Goal: Information Seeking & Learning: Learn about a topic

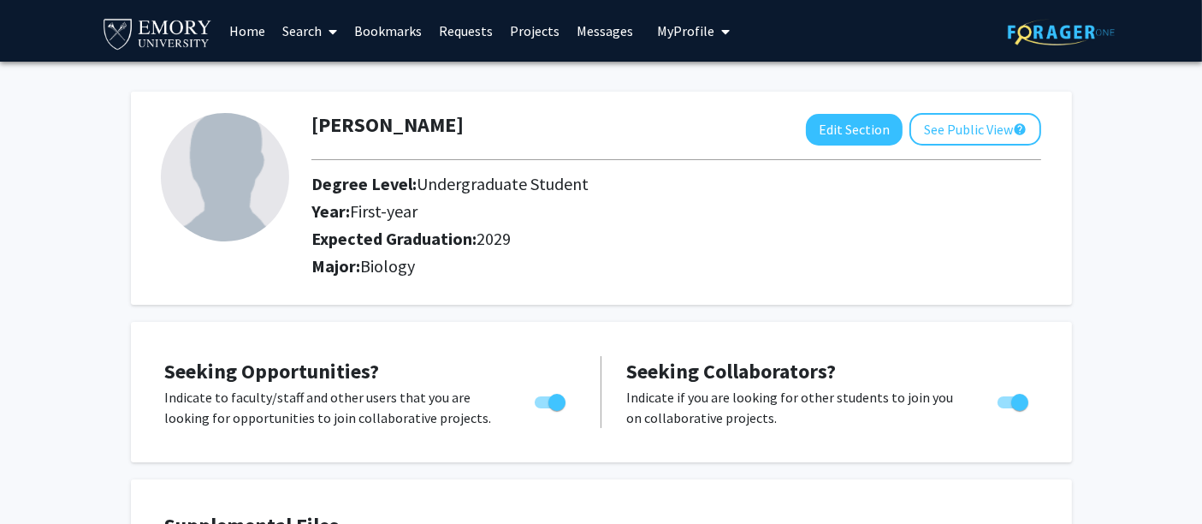
click at [297, 29] on link "Search" at bounding box center [310, 31] width 72 height 60
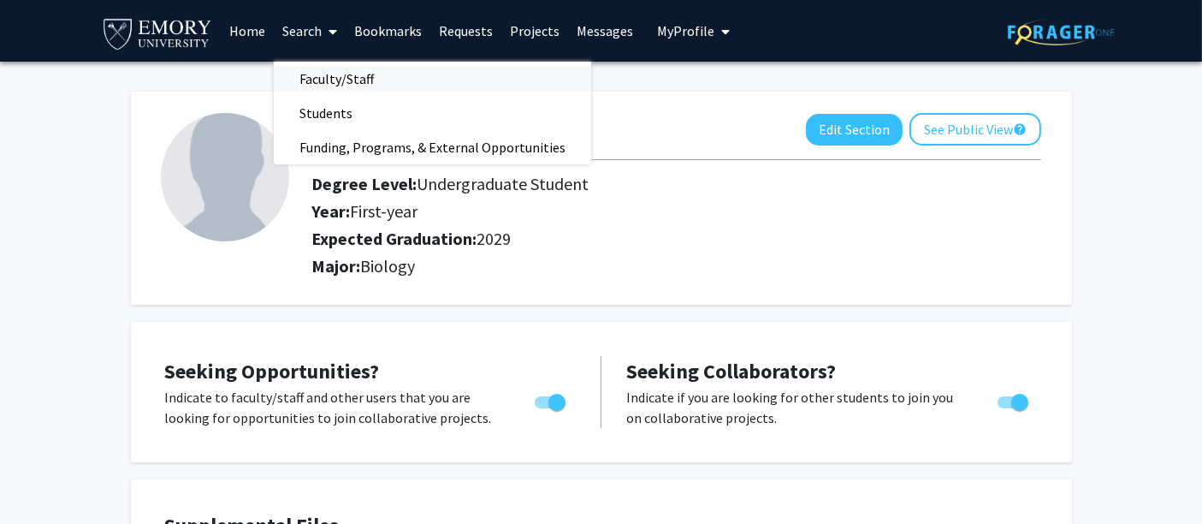
click at [354, 84] on span "Faculty/Staff" at bounding box center [337, 79] width 126 height 34
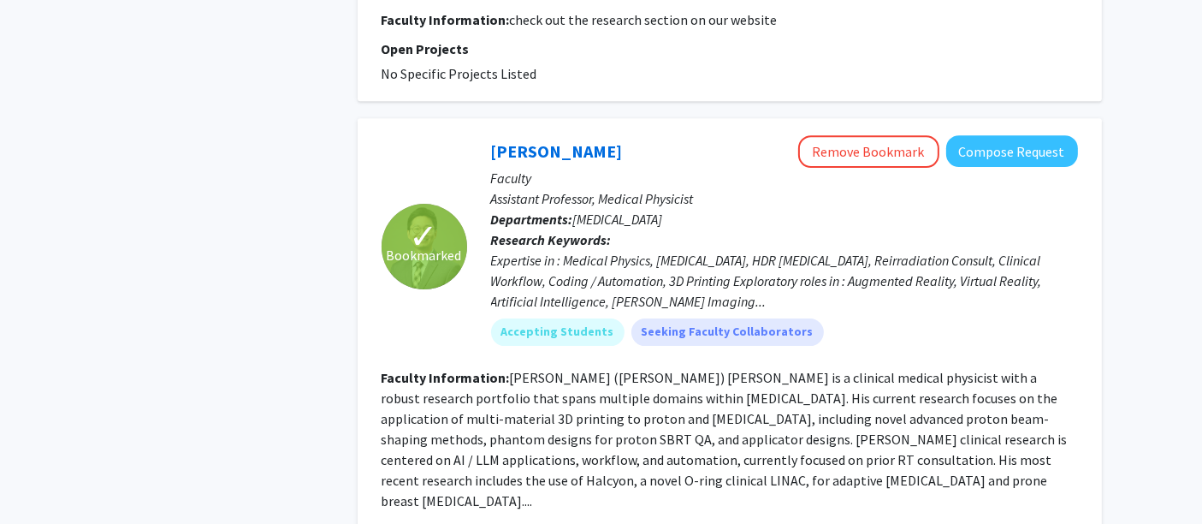
scroll to position [5665, 0]
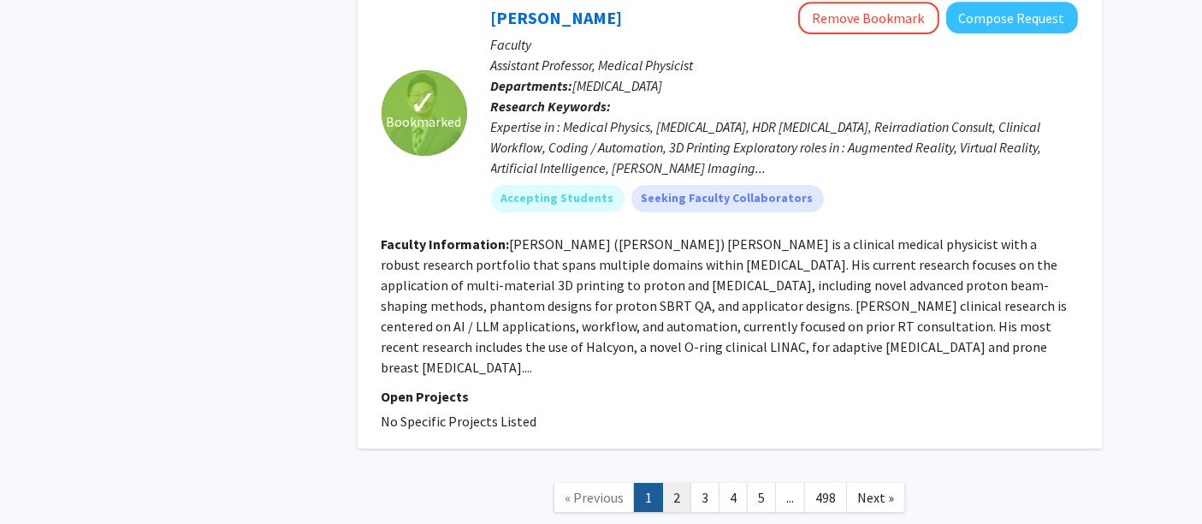
click at [687, 483] on link "2" at bounding box center [676, 498] width 29 height 30
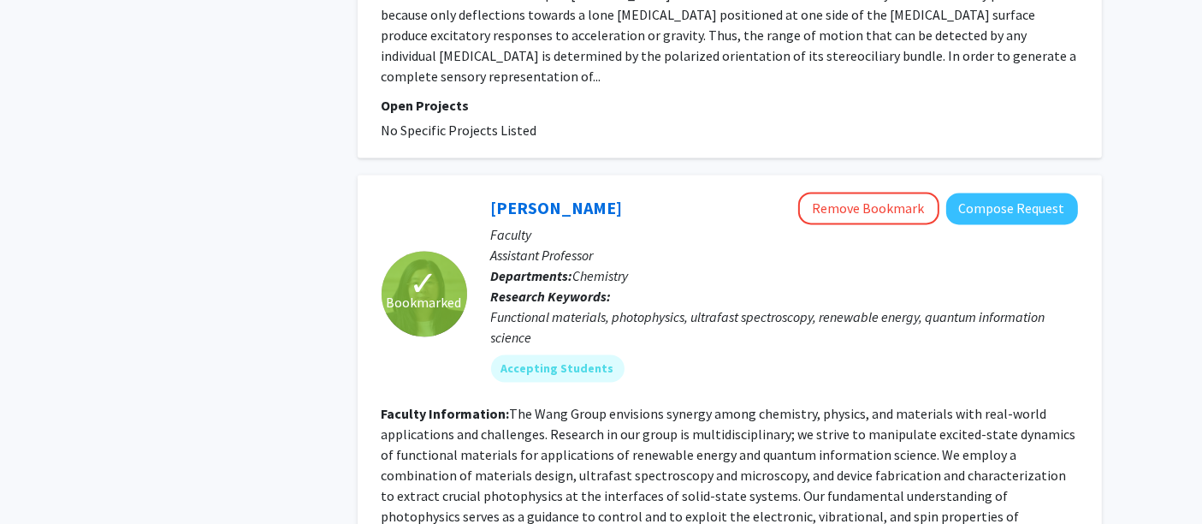
scroll to position [3484, 0]
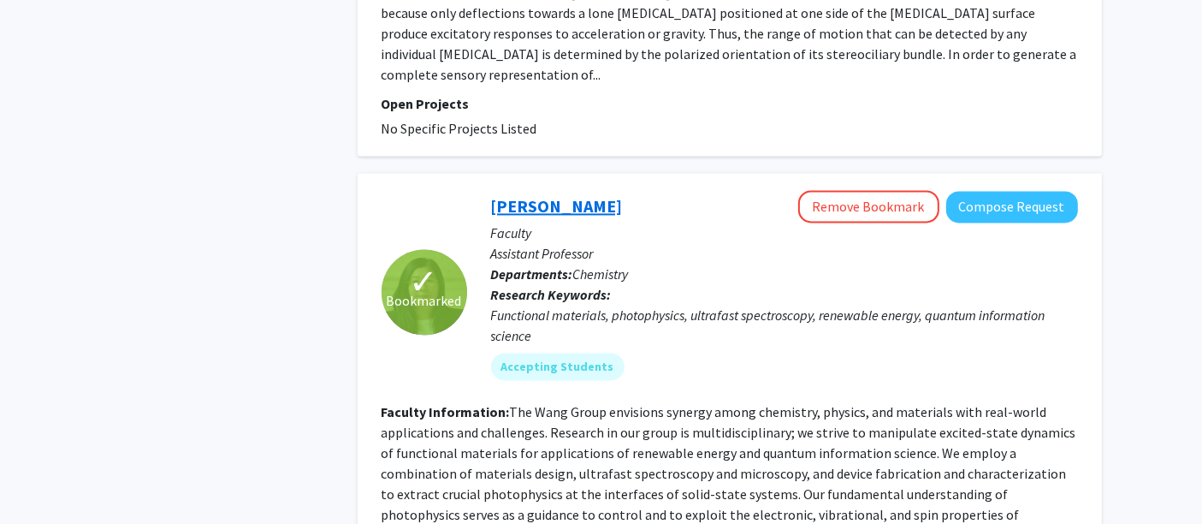
click at [535, 195] on link "[PERSON_NAME]" at bounding box center [557, 205] width 132 height 21
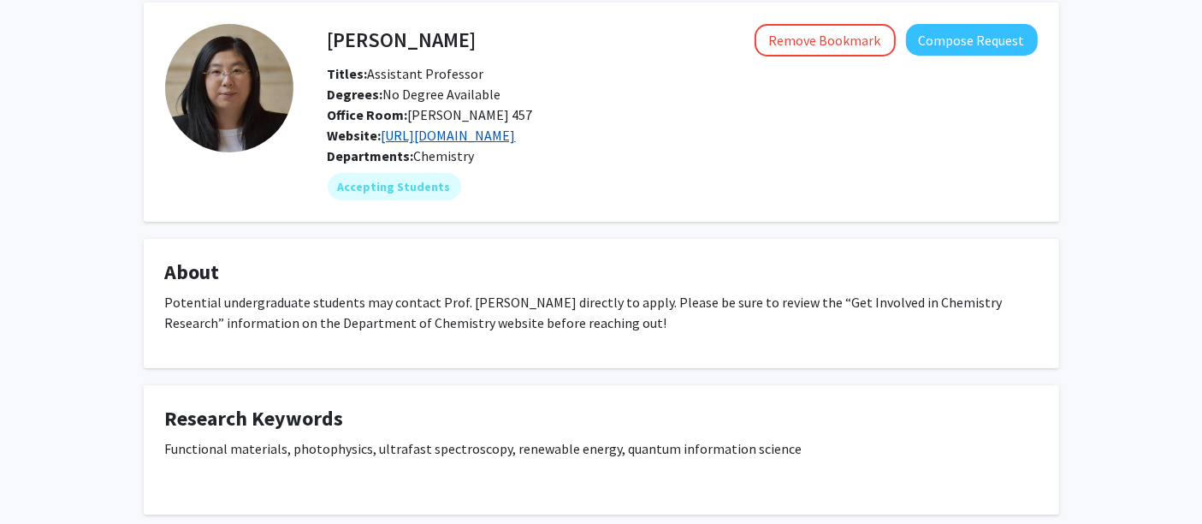
scroll to position [70, 0]
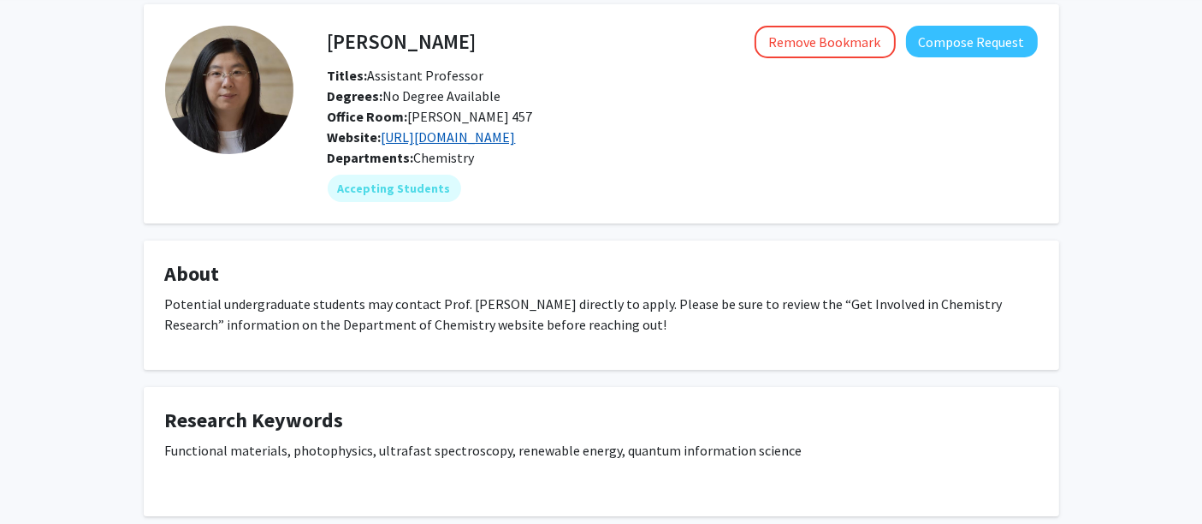
click at [491, 128] on link "[URL][DOMAIN_NAME]" at bounding box center [449, 136] width 134 height 17
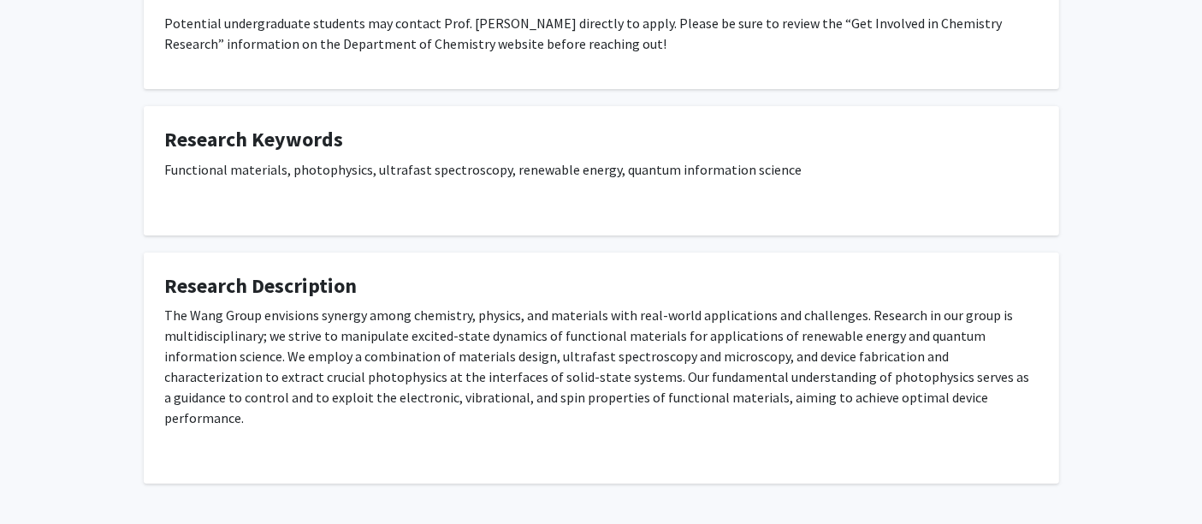
scroll to position [0, 0]
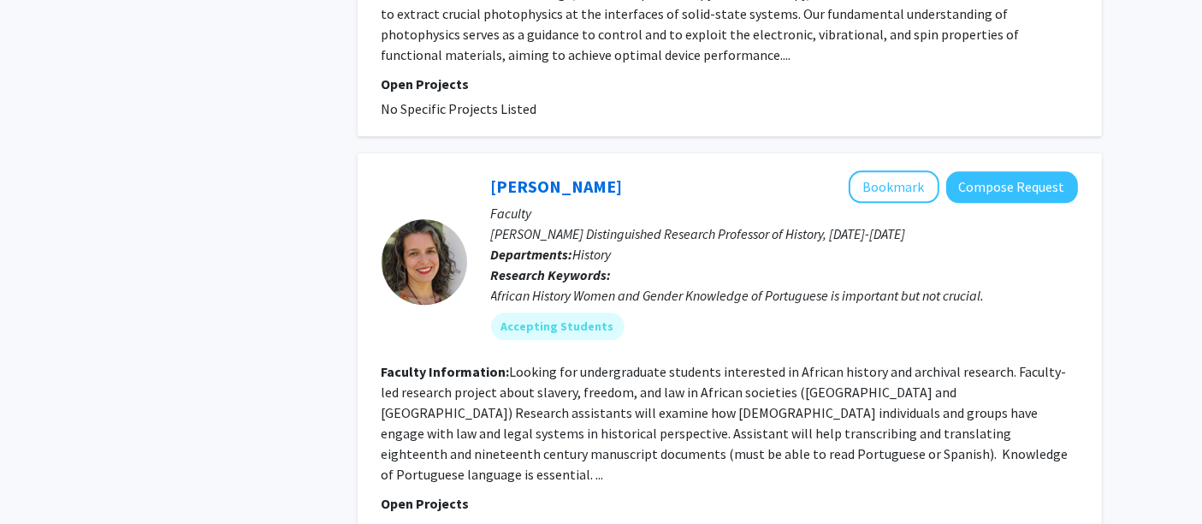
scroll to position [4051, 0]
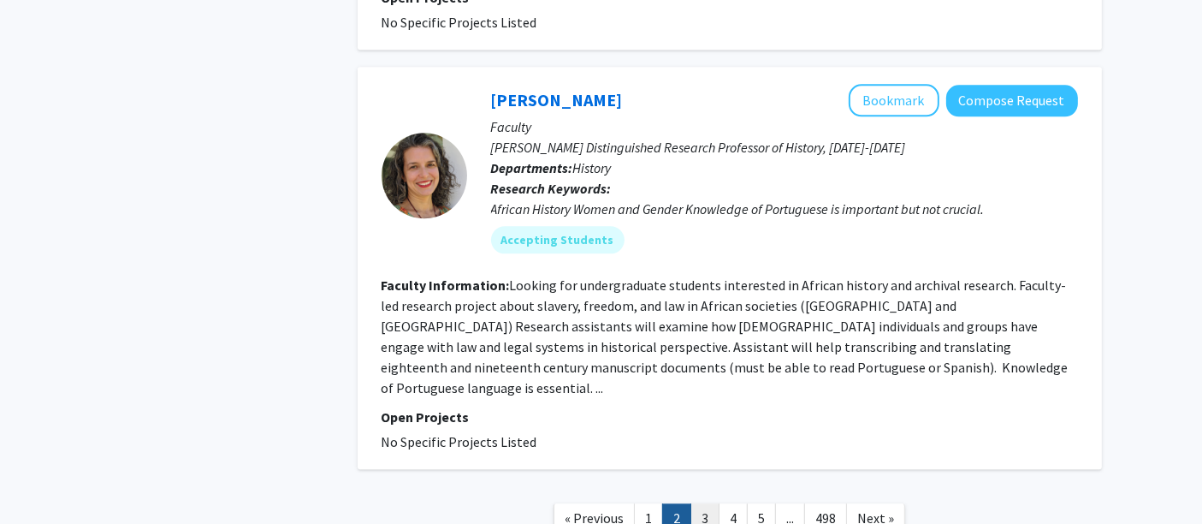
click at [714, 503] on link "3" at bounding box center [705, 518] width 29 height 30
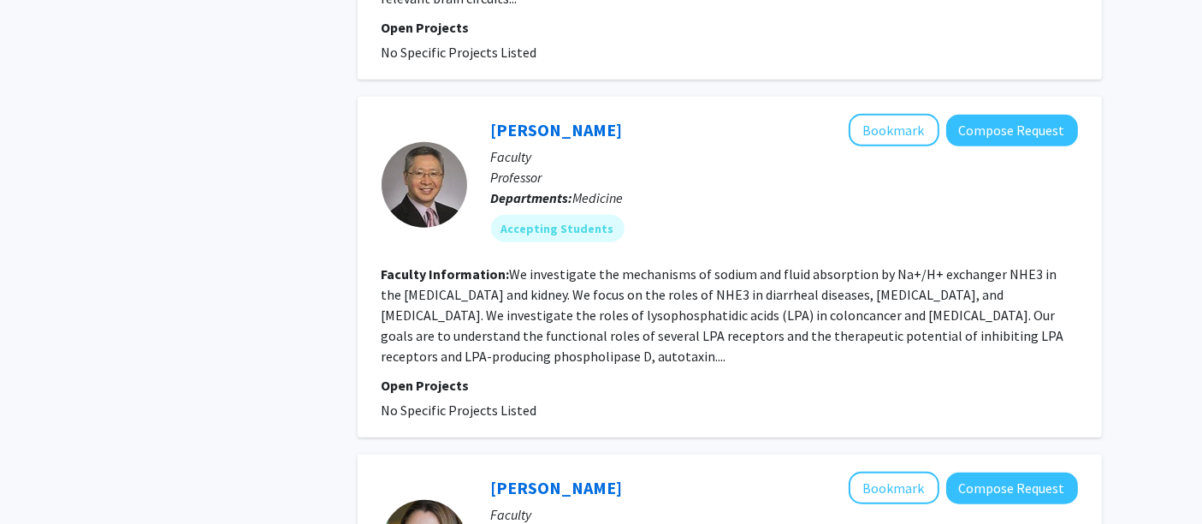
scroll to position [1212, 0]
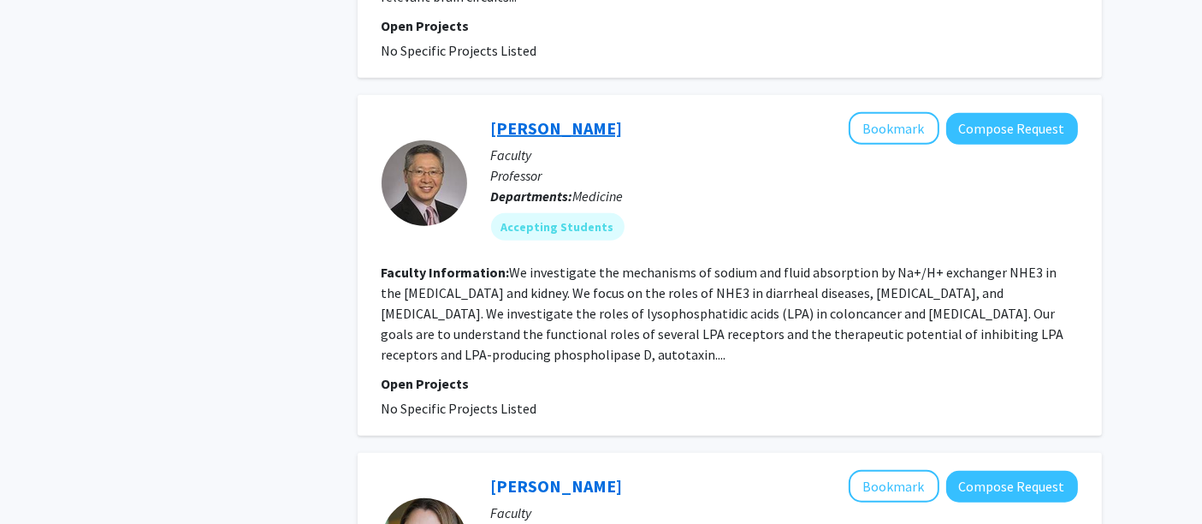
click at [583, 117] on link "[PERSON_NAME]" at bounding box center [557, 127] width 132 height 21
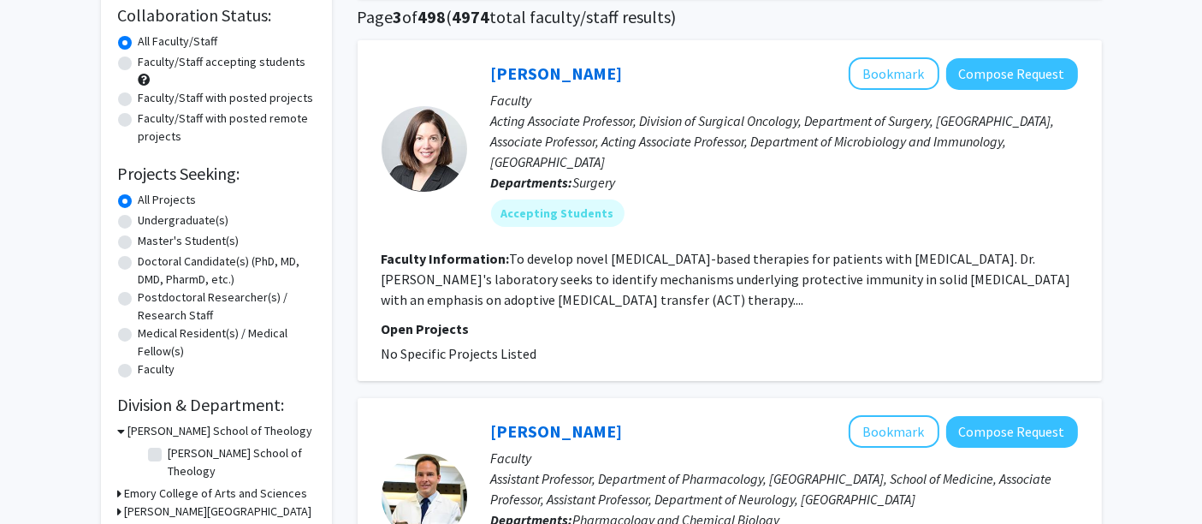
scroll to position [129, 0]
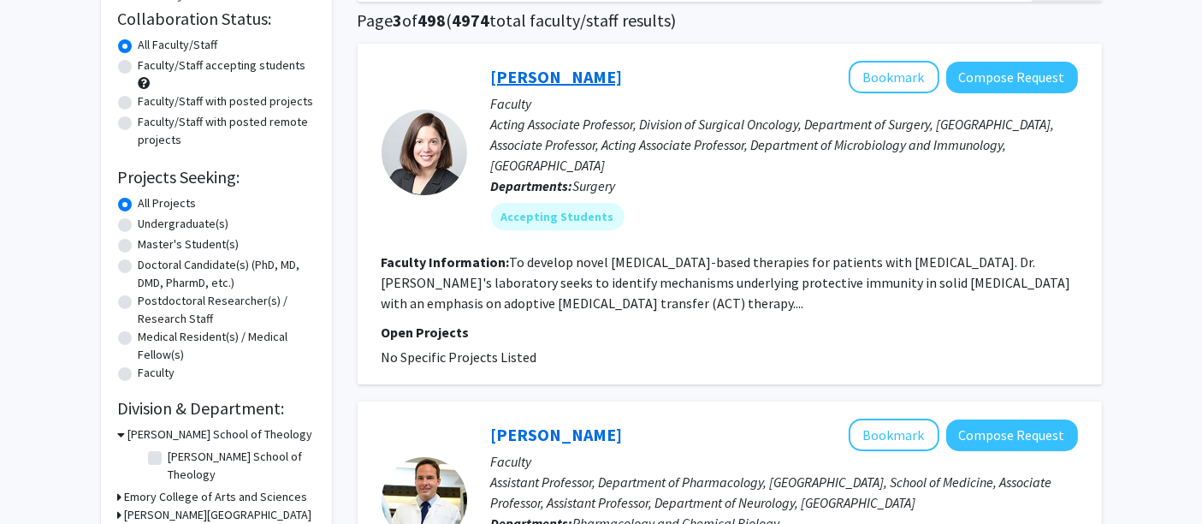
click at [574, 84] on link "[PERSON_NAME]" at bounding box center [557, 76] width 132 height 21
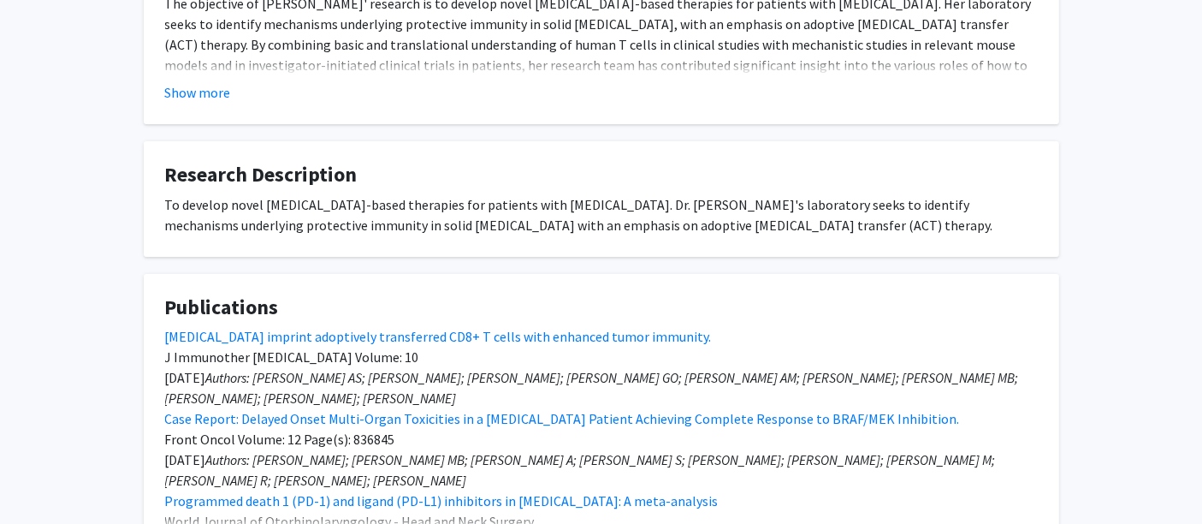
scroll to position [697, 0]
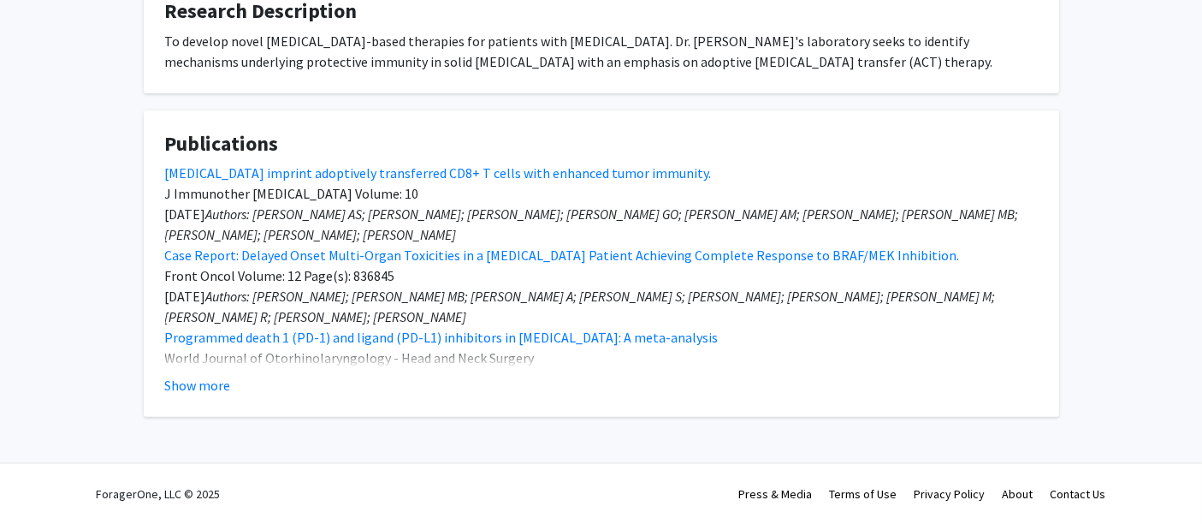
click at [205, 397] on fg-card "Publications [MEDICAL_DATA] imprint adoptively transferred CD8+ T cells with en…" at bounding box center [602, 263] width 916 height 307
click at [202, 388] on button "Show more" at bounding box center [198, 385] width 66 height 21
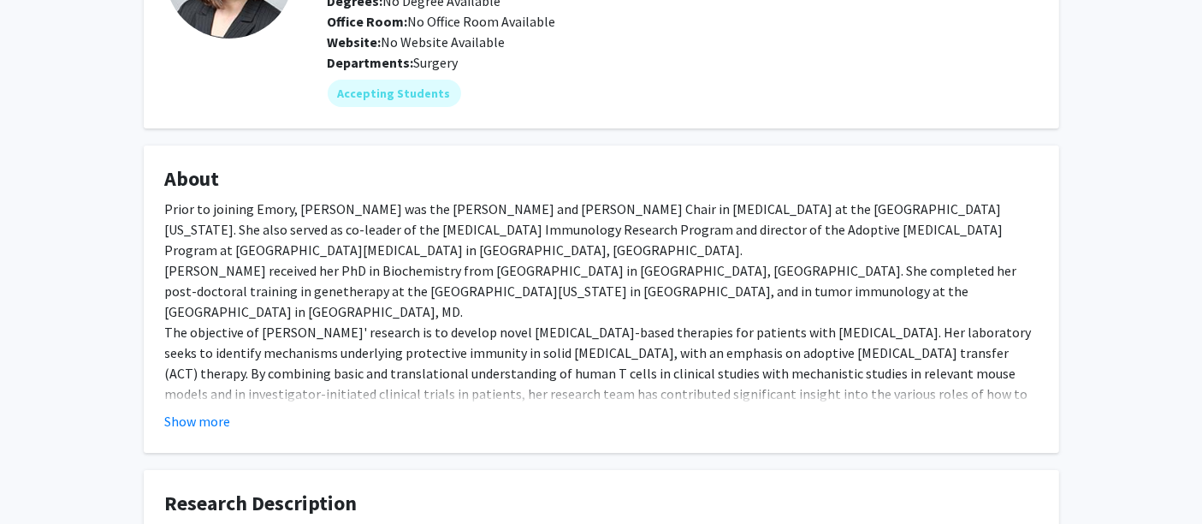
scroll to position [187, 0]
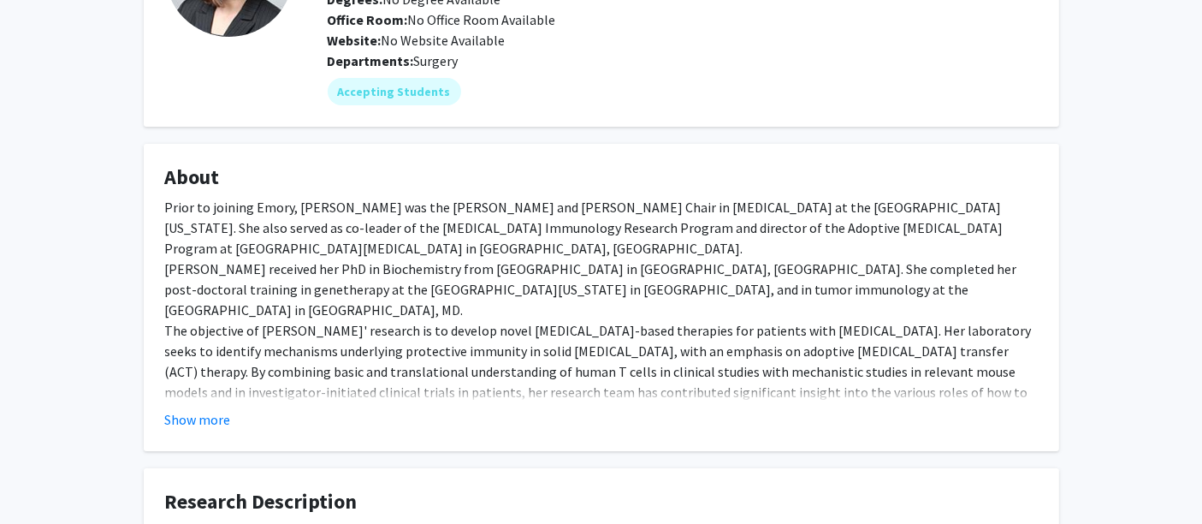
click at [210, 426] on fg-read-more "Prior to joining Emory, [PERSON_NAME] was the [PERSON_NAME] and [PERSON_NAME] C…" at bounding box center [601, 313] width 873 height 233
click at [212, 430] on button "Show more" at bounding box center [198, 419] width 66 height 21
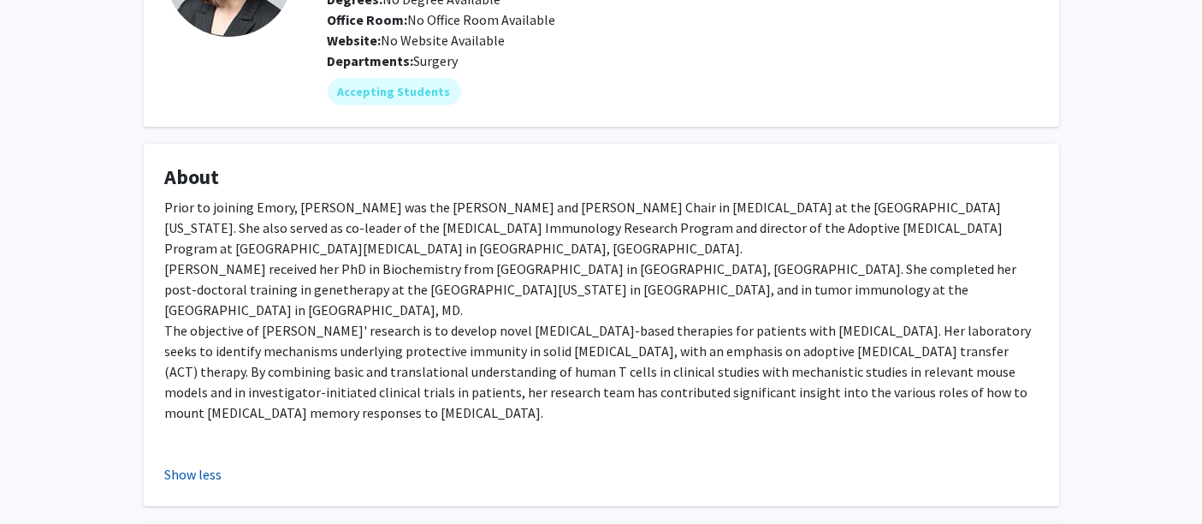
click at [199, 464] on button "Show less" at bounding box center [193, 474] width 57 height 21
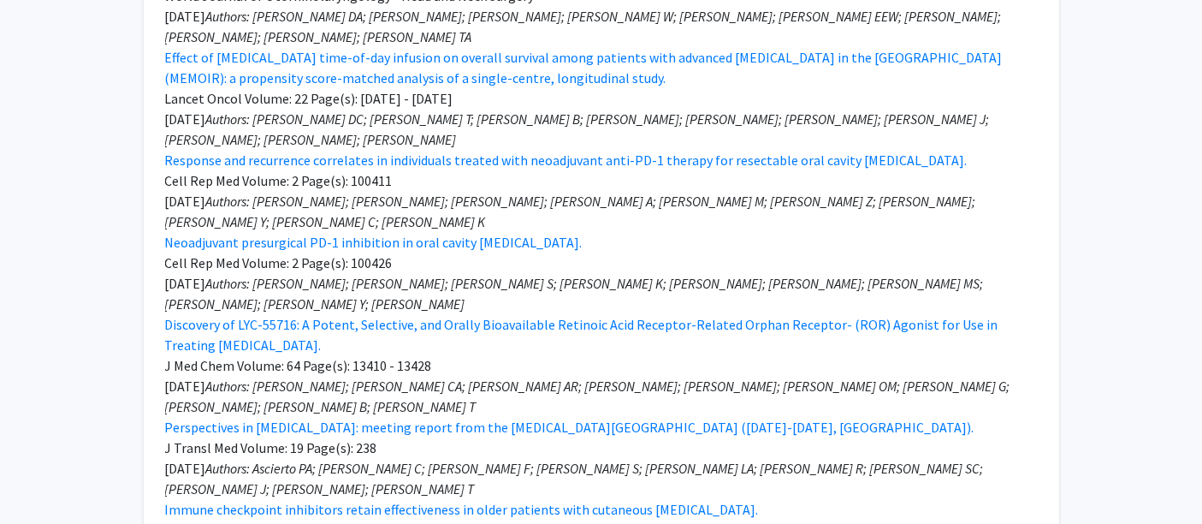
scroll to position [1148, 0]
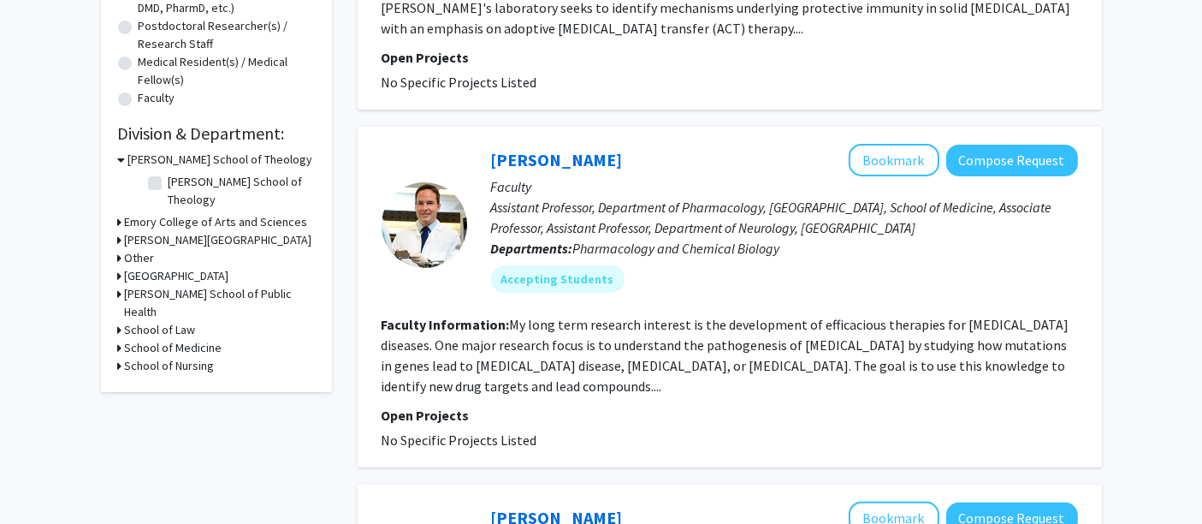
scroll to position [406, 0]
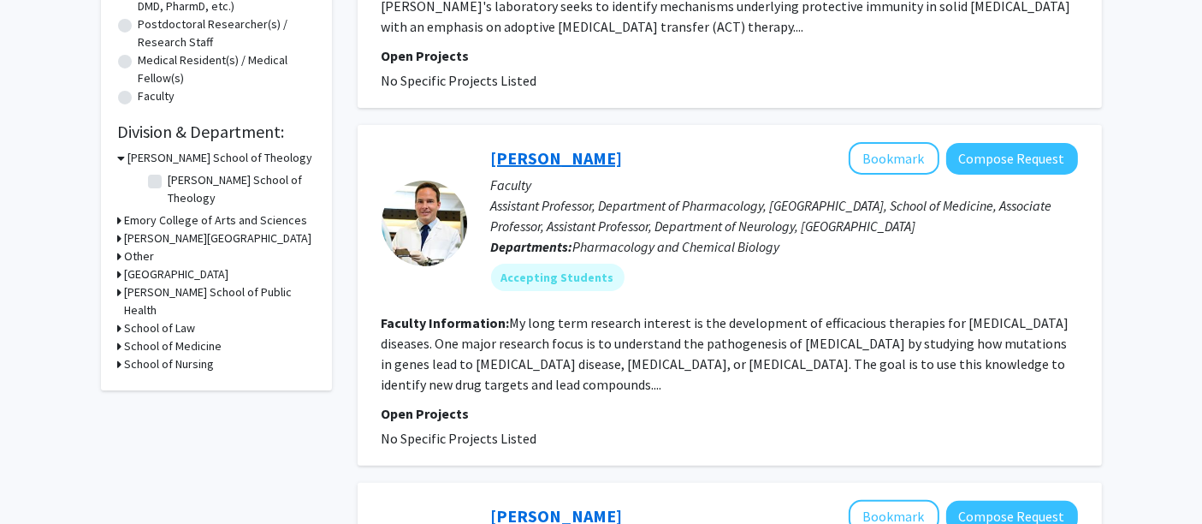
click at [527, 152] on link "[PERSON_NAME]" at bounding box center [557, 157] width 132 height 21
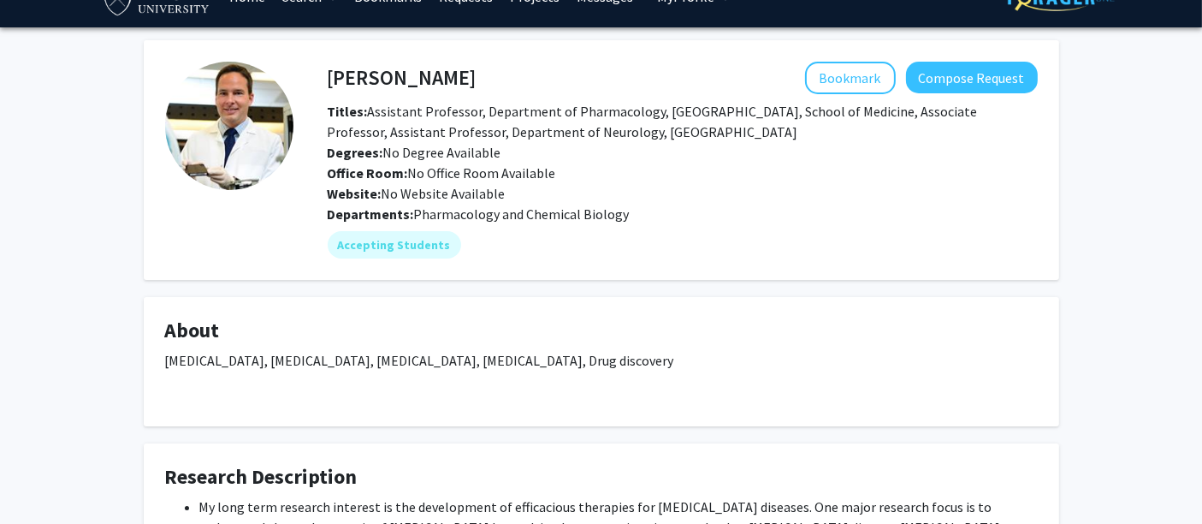
scroll to position [33, 0]
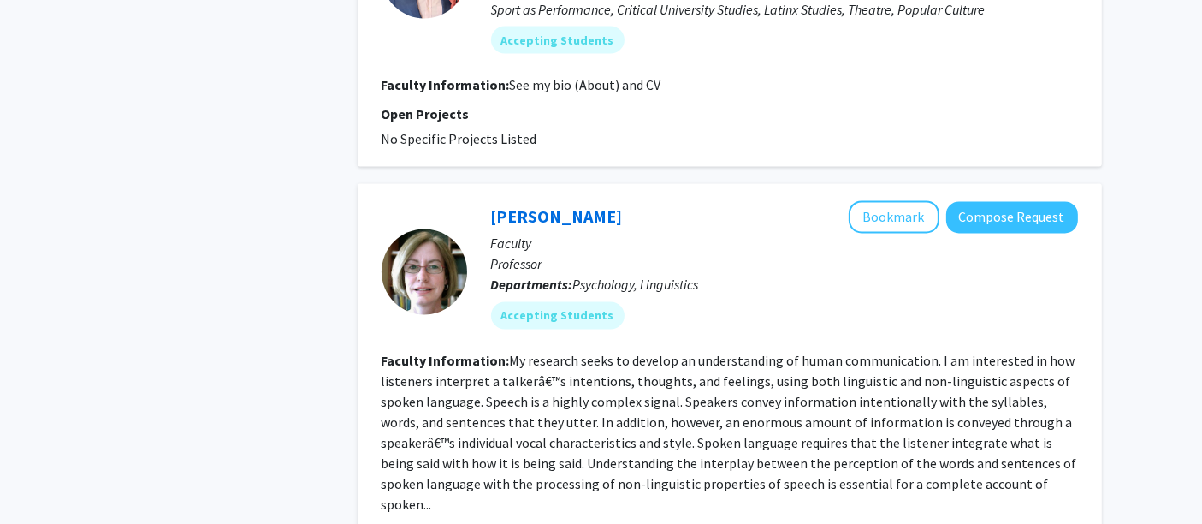
scroll to position [3326, 0]
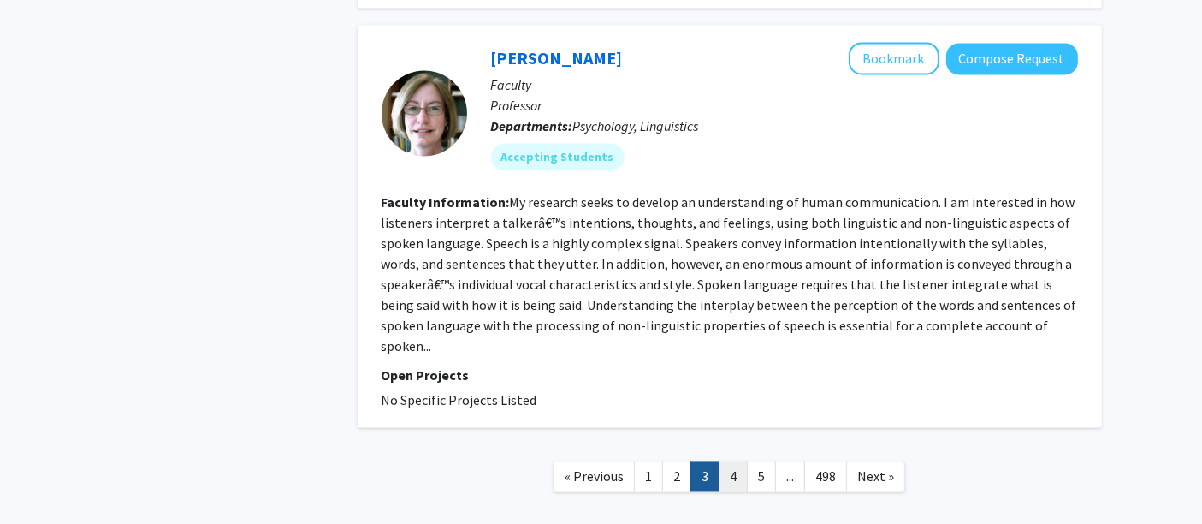
click at [733, 461] on link "4" at bounding box center [733, 476] width 29 height 30
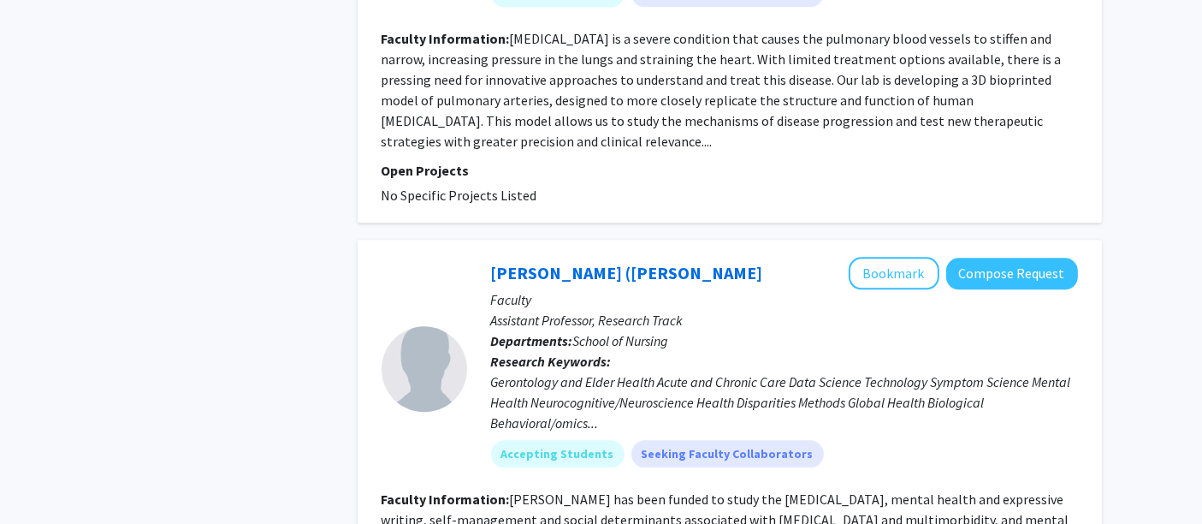
scroll to position [4153, 0]
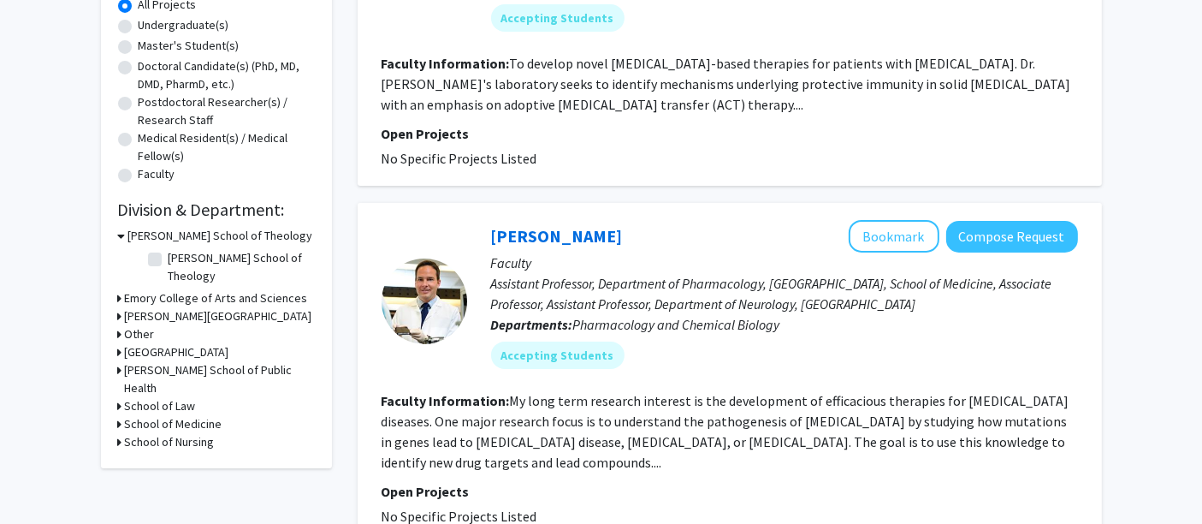
scroll to position [3326, 0]
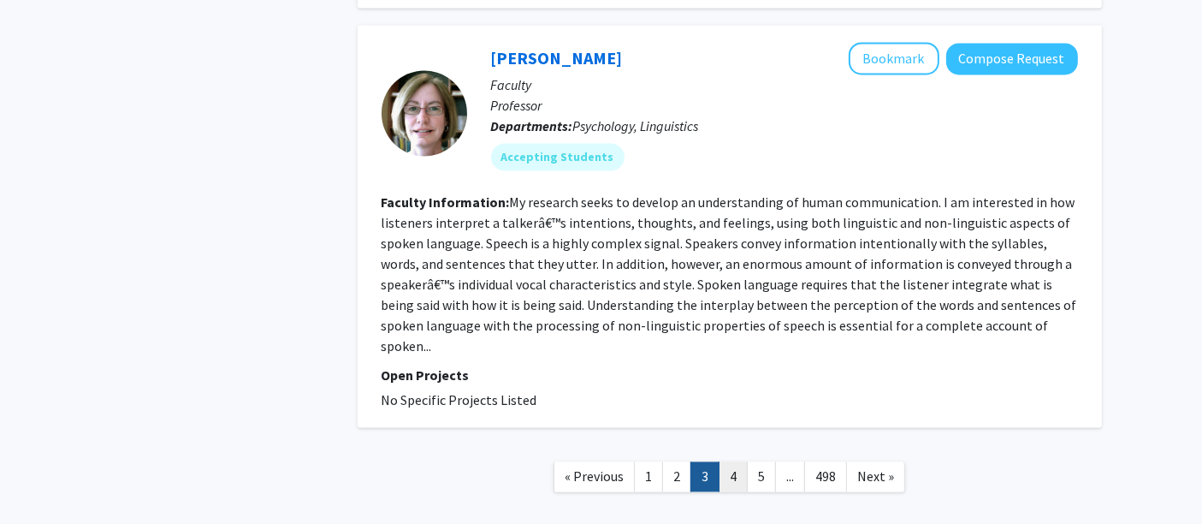
click at [736, 461] on link "4" at bounding box center [733, 476] width 29 height 30
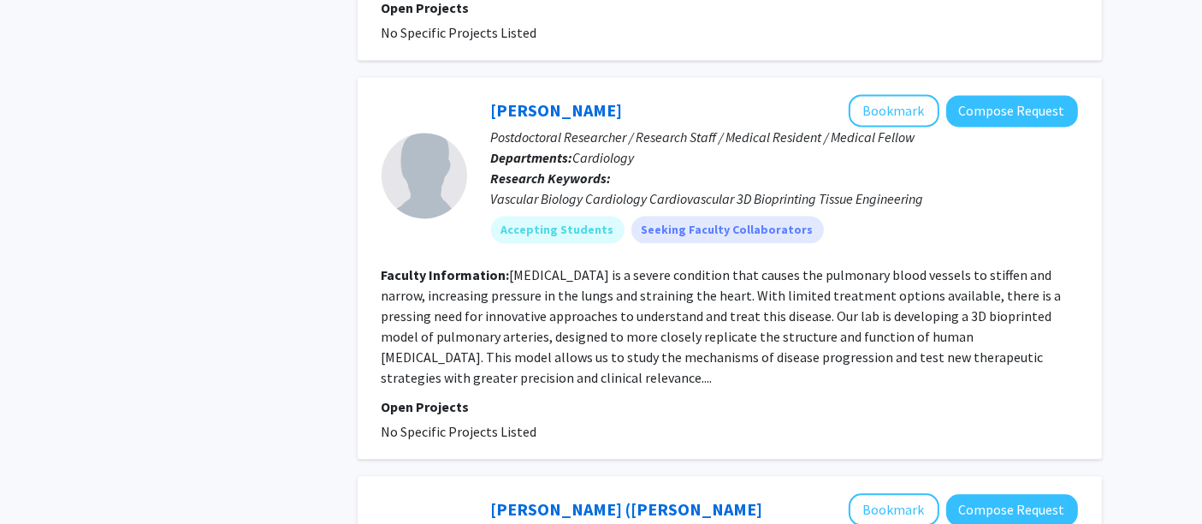
scroll to position [4153, 0]
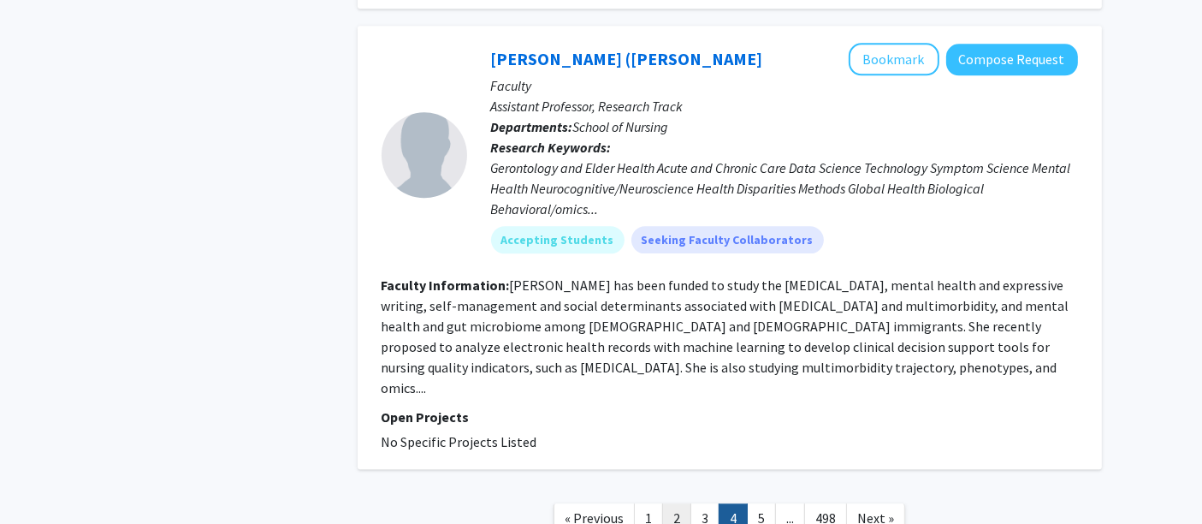
click at [663, 503] on link "2" at bounding box center [676, 518] width 29 height 30
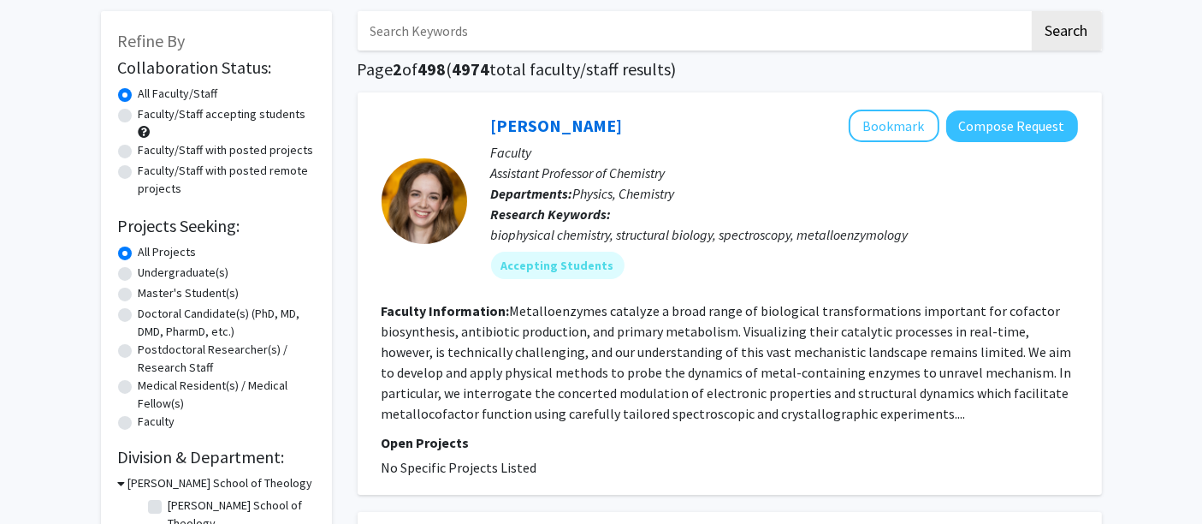
scroll to position [81, 0]
click at [569, 118] on link "[PERSON_NAME]" at bounding box center [557, 124] width 132 height 21
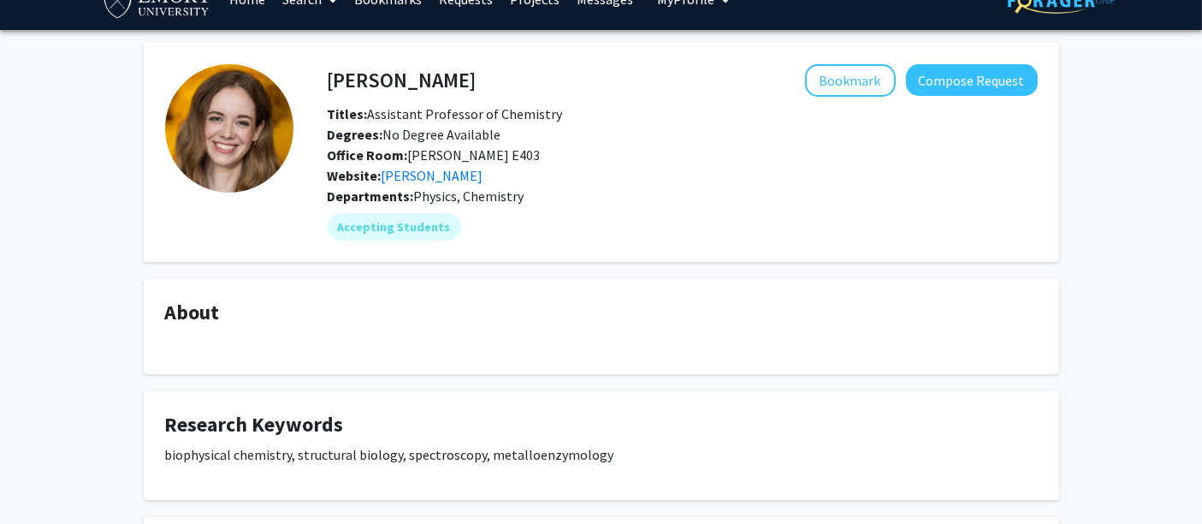
scroll to position [30, 0]
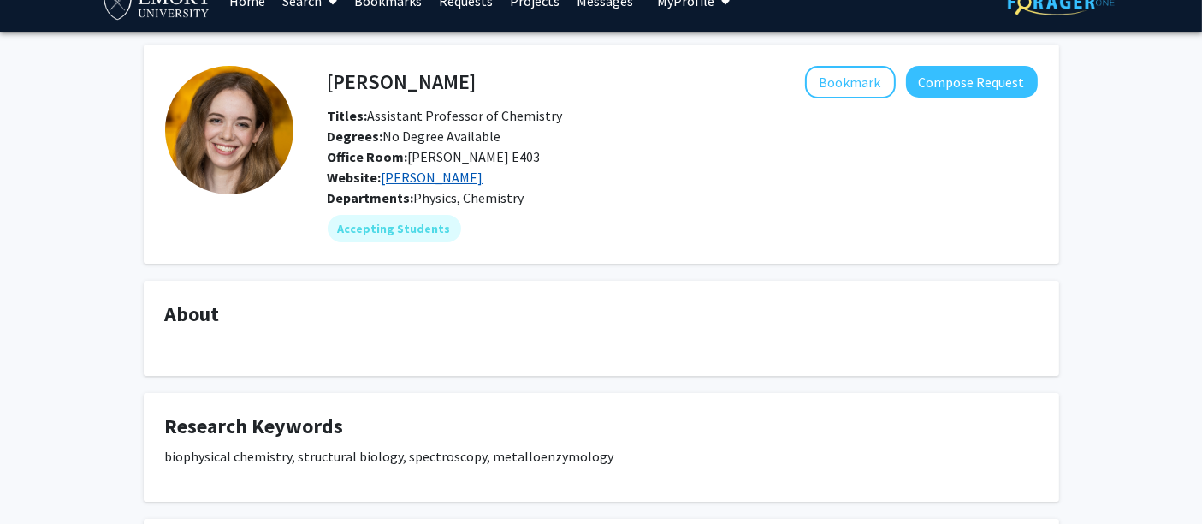
click at [432, 177] on link "[PERSON_NAME]" at bounding box center [433, 177] width 102 height 17
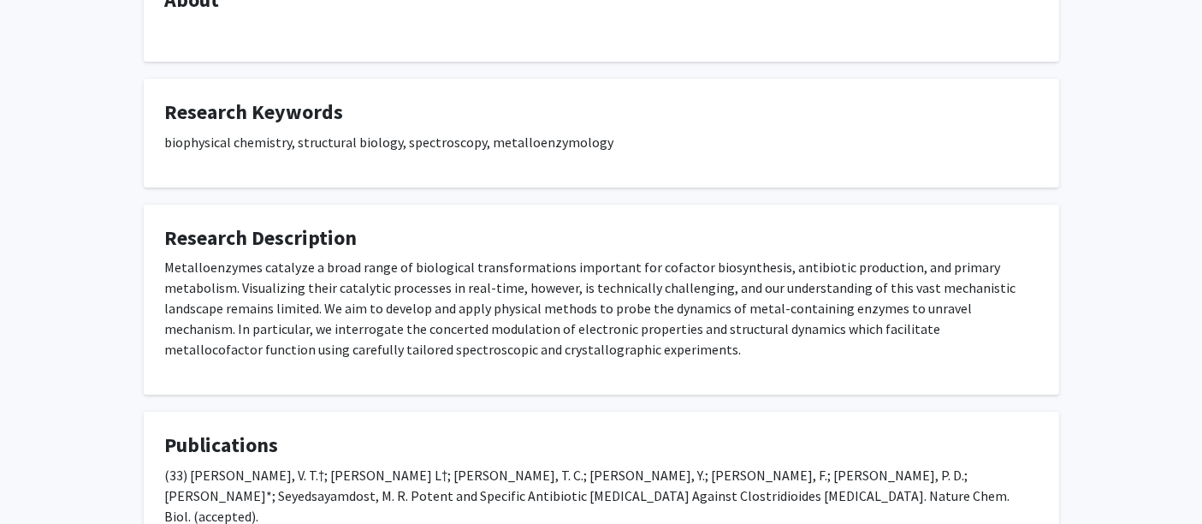
scroll to position [0, 0]
